Goal: Transaction & Acquisition: Purchase product/service

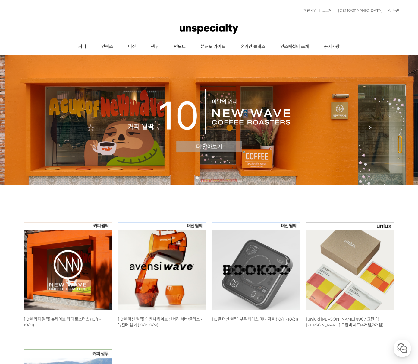
click at [66, 270] on img at bounding box center [68, 265] width 88 height 88
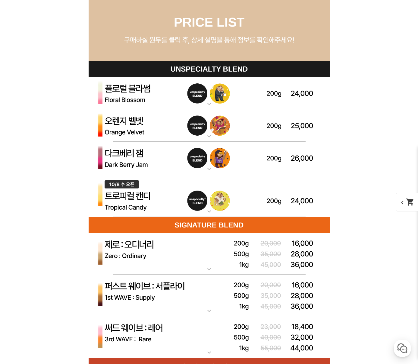
scroll to position [1695, 0]
click at [269, 160] on img at bounding box center [209, 158] width 241 height 33
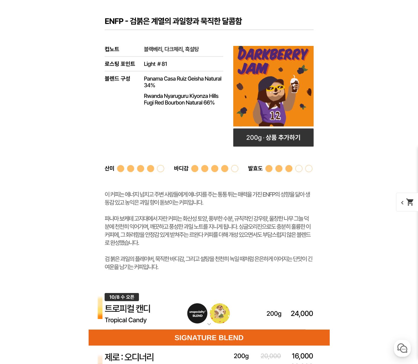
scroll to position [1839, 0]
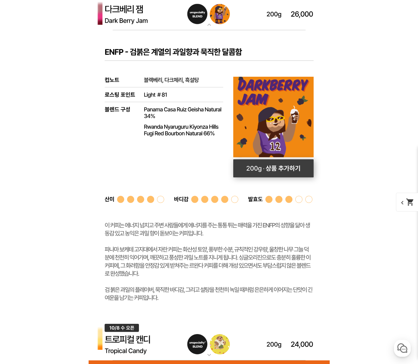
click at [286, 169] on rect at bounding box center [274, 168] width 81 height 18
select select "다크베리 잼 (언스페셜티 블렌드)"
select select "200g"
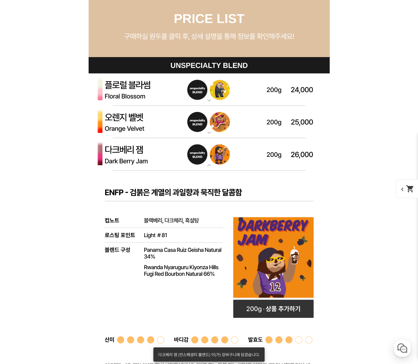
scroll to position [1691, 0]
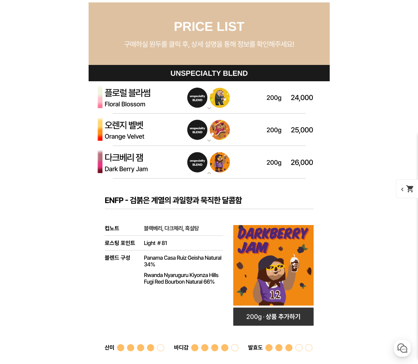
click at [264, 134] on img at bounding box center [209, 129] width 241 height 33
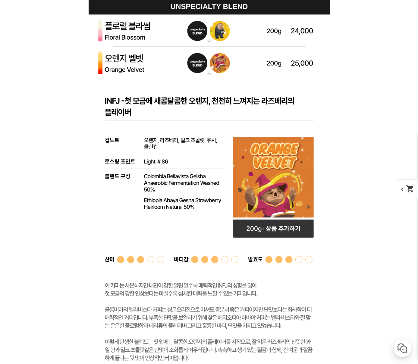
scroll to position [1758, 0]
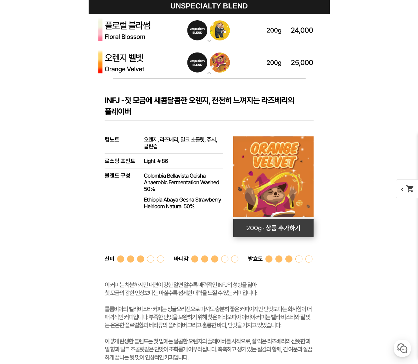
click at [276, 228] on rect at bounding box center [273, 228] width 81 height 18
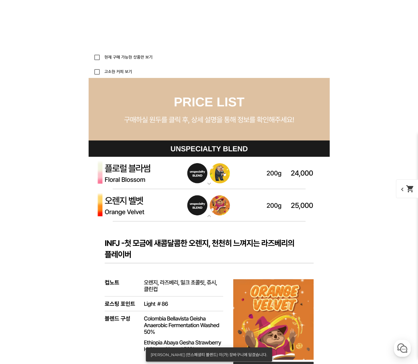
scroll to position [1609, 0]
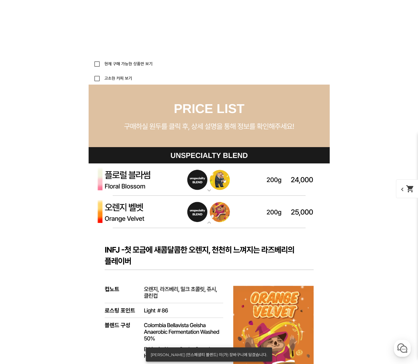
click at [256, 180] on img at bounding box center [209, 179] width 241 height 33
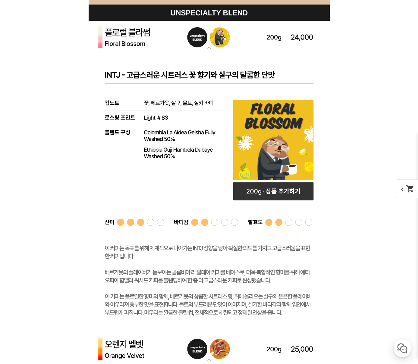
scroll to position [1729, 0]
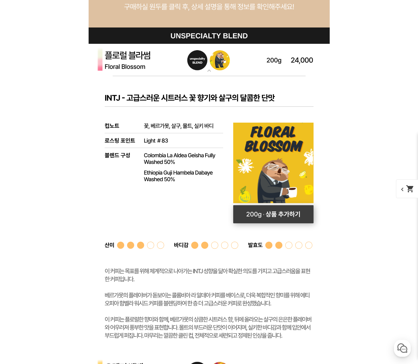
click at [284, 212] on rect at bounding box center [273, 214] width 81 height 18
select select "플로럴 블라썸 (언스페셜티 블렌드)"
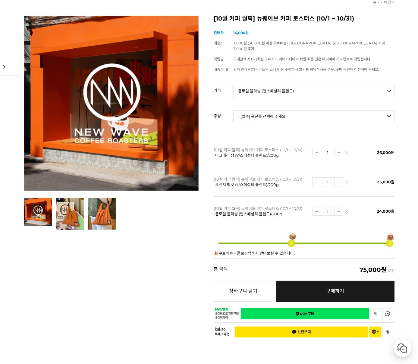
scroll to position [142, 0]
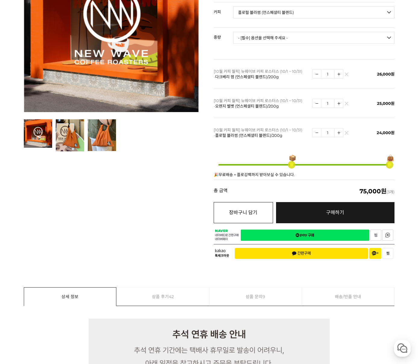
click at [232, 202] on button "장바구니 담기" at bounding box center [243, 212] width 59 height 21
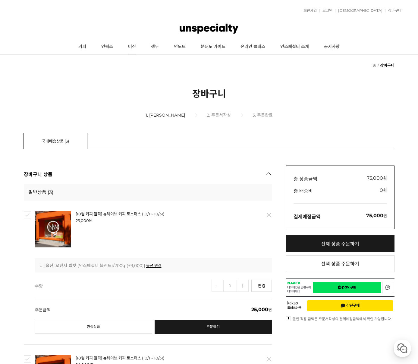
click at [132, 46] on link "머신" at bounding box center [132, 46] width 23 height 15
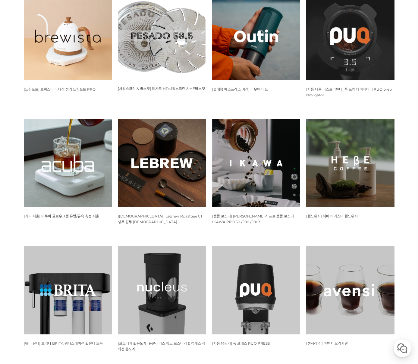
scroll to position [405, 0]
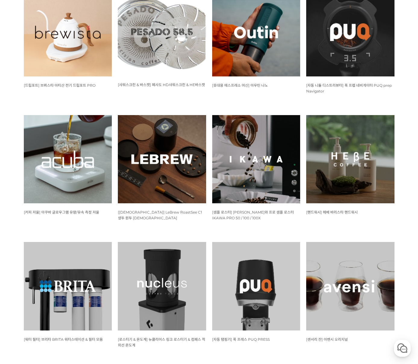
click at [70, 145] on img at bounding box center [68, 159] width 88 height 88
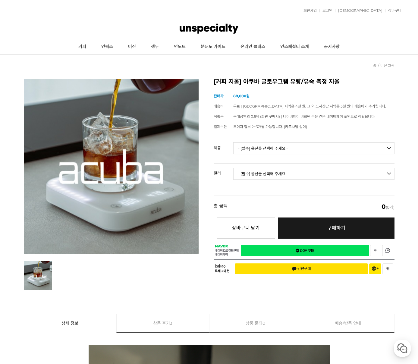
drag, startPoint x: 256, startPoint y: 154, endPoint x: 256, endPoint y: 147, distance: 7.8
click at [256, 154] on td "- [필수] 옵션을 선택해 주세요 - ------------------- 아쿠바 글로우그램 유량/유속 측정 저울" at bounding box center [314, 150] width 161 height 25
select select "아쿠바 글로우그램 유량/유속 측정 저울"
select select "화이트"
select select "*"
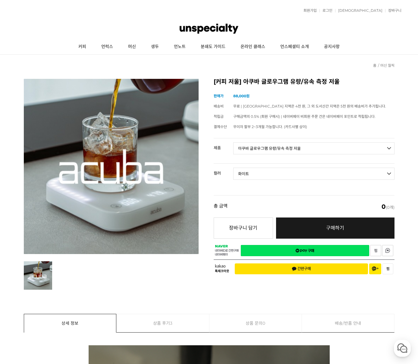
select select "*"
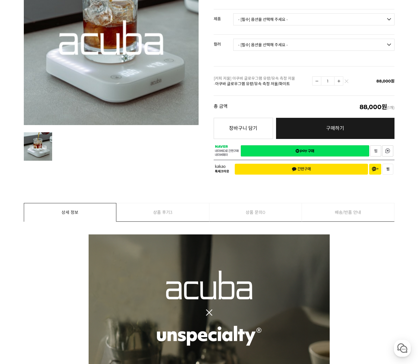
scroll to position [75, 0]
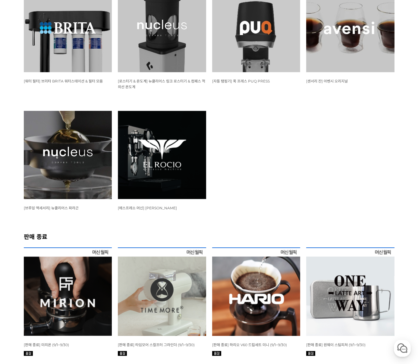
scroll to position [664, 0]
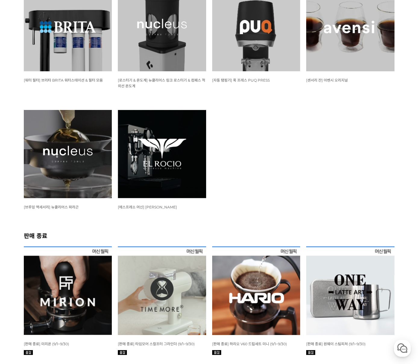
click at [92, 146] on img at bounding box center [68, 154] width 88 height 88
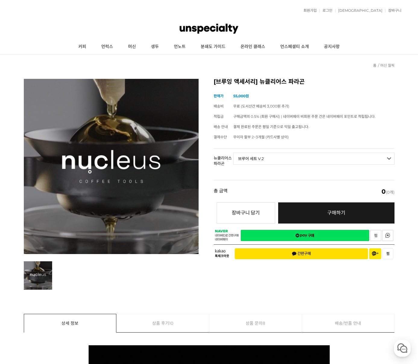
select select "*"
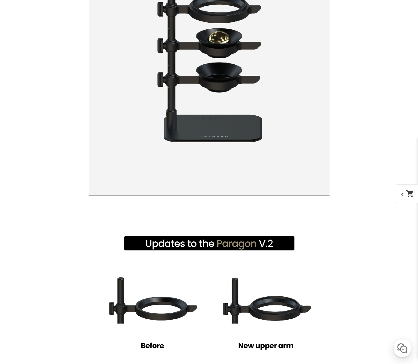
scroll to position [4981, 0]
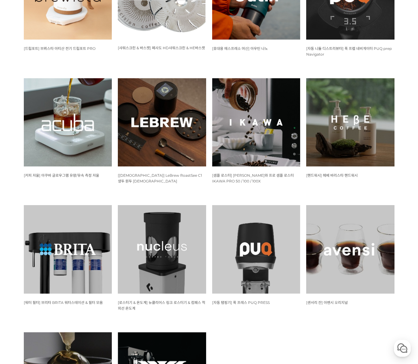
scroll to position [438, 0]
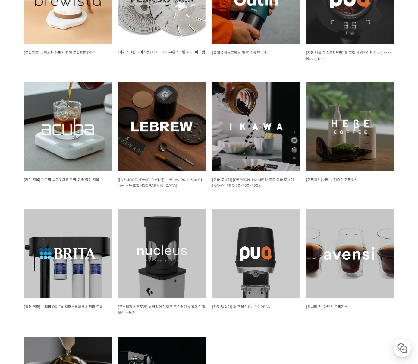
click at [248, 119] on img at bounding box center [256, 126] width 88 height 88
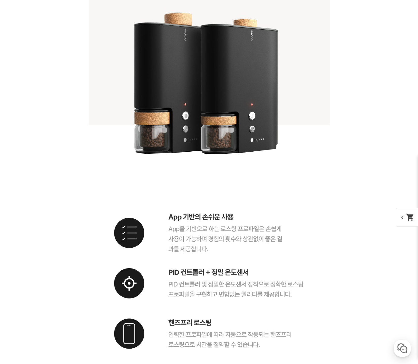
scroll to position [1776, 0]
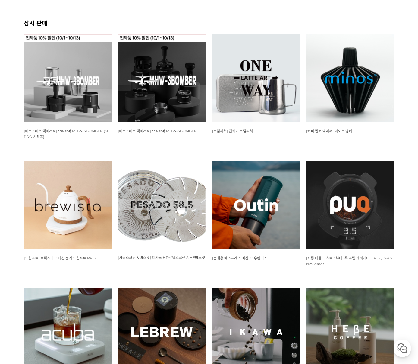
scroll to position [212, 0]
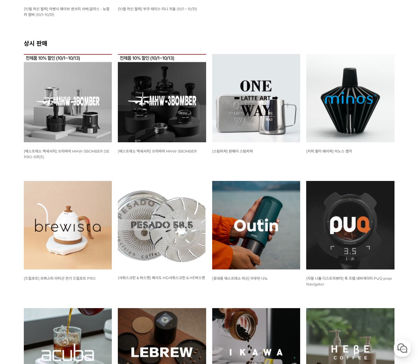
click at [238, 115] on img at bounding box center [256, 98] width 88 height 88
click at [346, 110] on img at bounding box center [351, 98] width 88 height 88
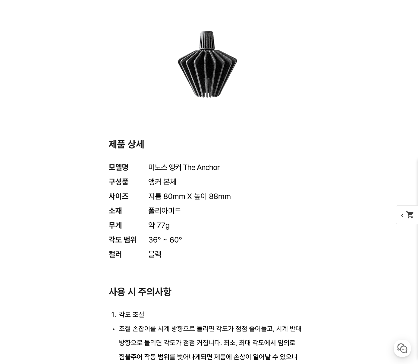
scroll to position [2801, 0]
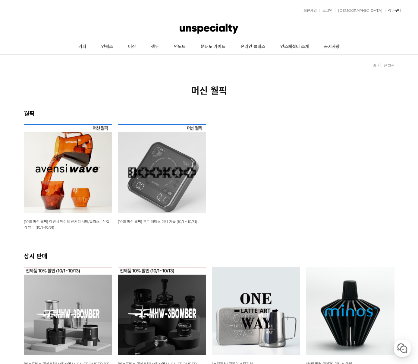
click at [393, 10] on link "장바구니" at bounding box center [394, 11] width 16 height 4
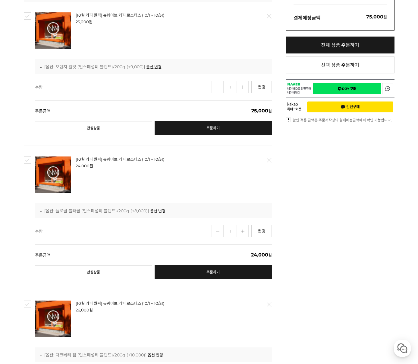
scroll to position [209, 0]
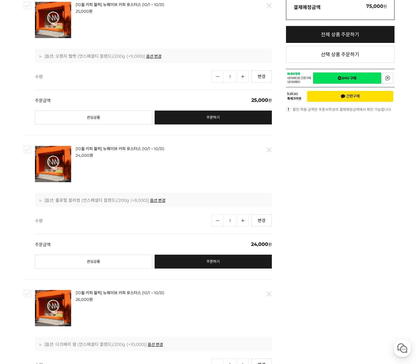
click at [356, 78] on link "네이버페이 구매하기" at bounding box center [347, 77] width 68 height 11
